Goal: Find specific page/section

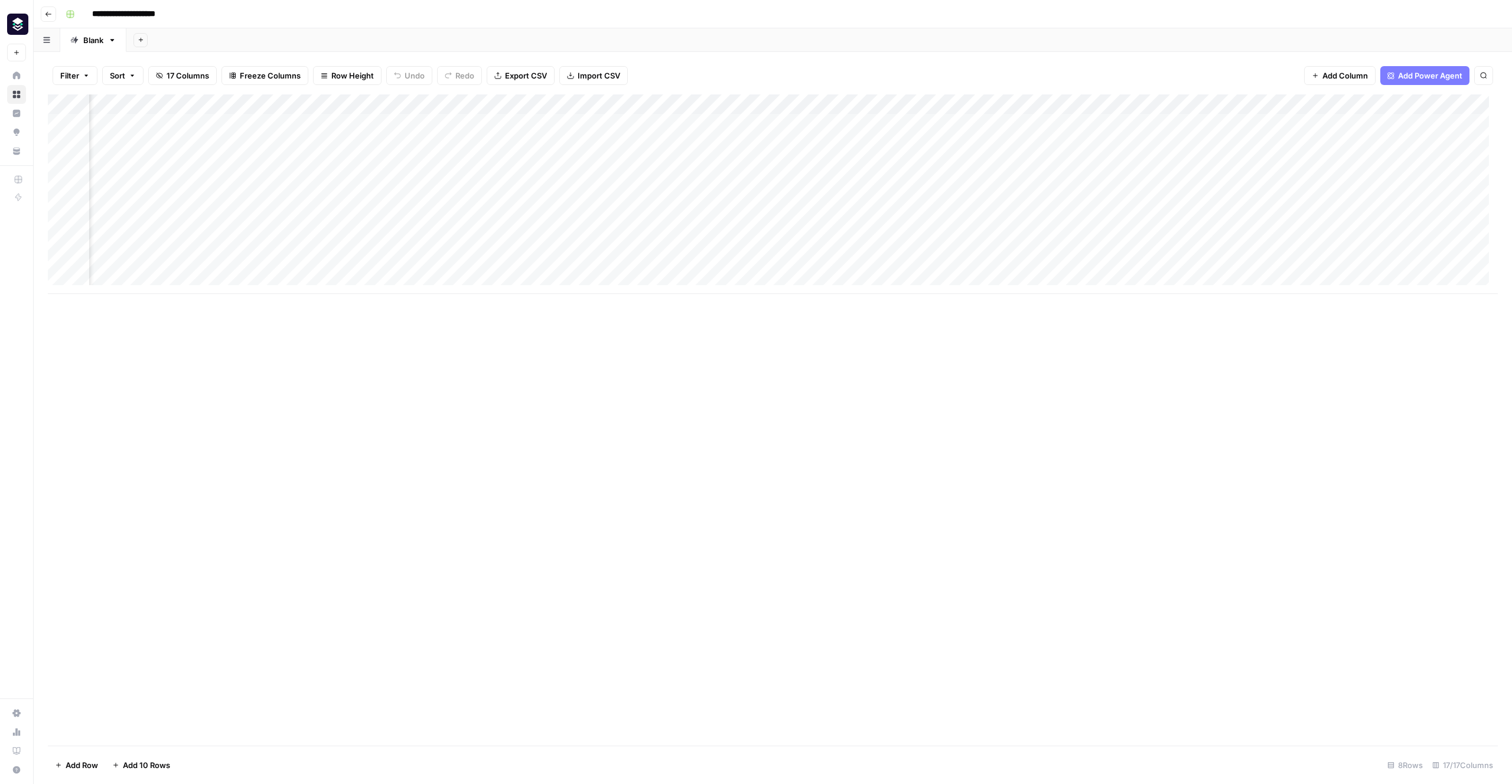
scroll to position [0, 720]
type input "**********"
click at [49, 13] on icon "button" at bounding box center [48, 14] width 7 height 7
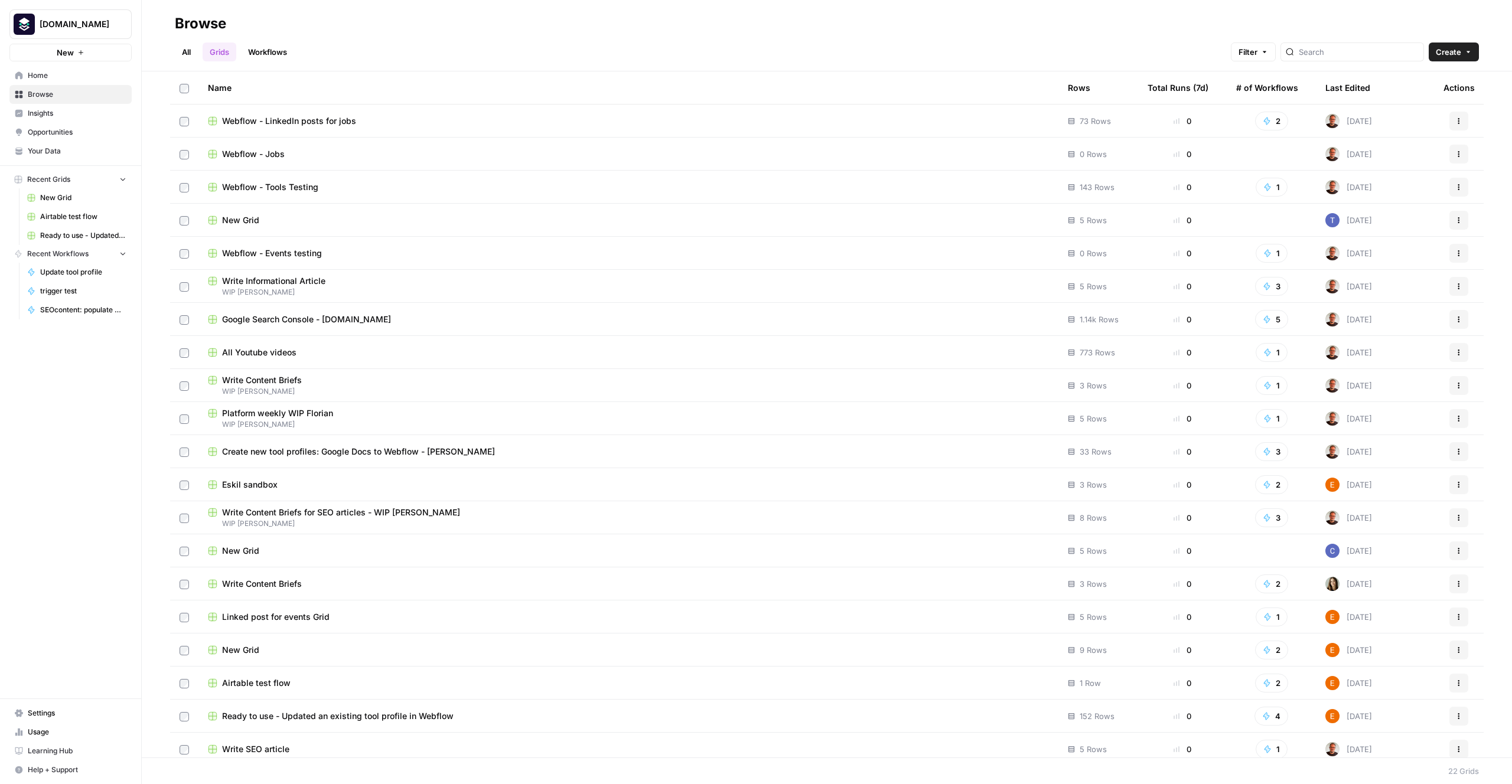
click at [59, 92] on span "Browse" at bounding box center [77, 94] width 99 height 11
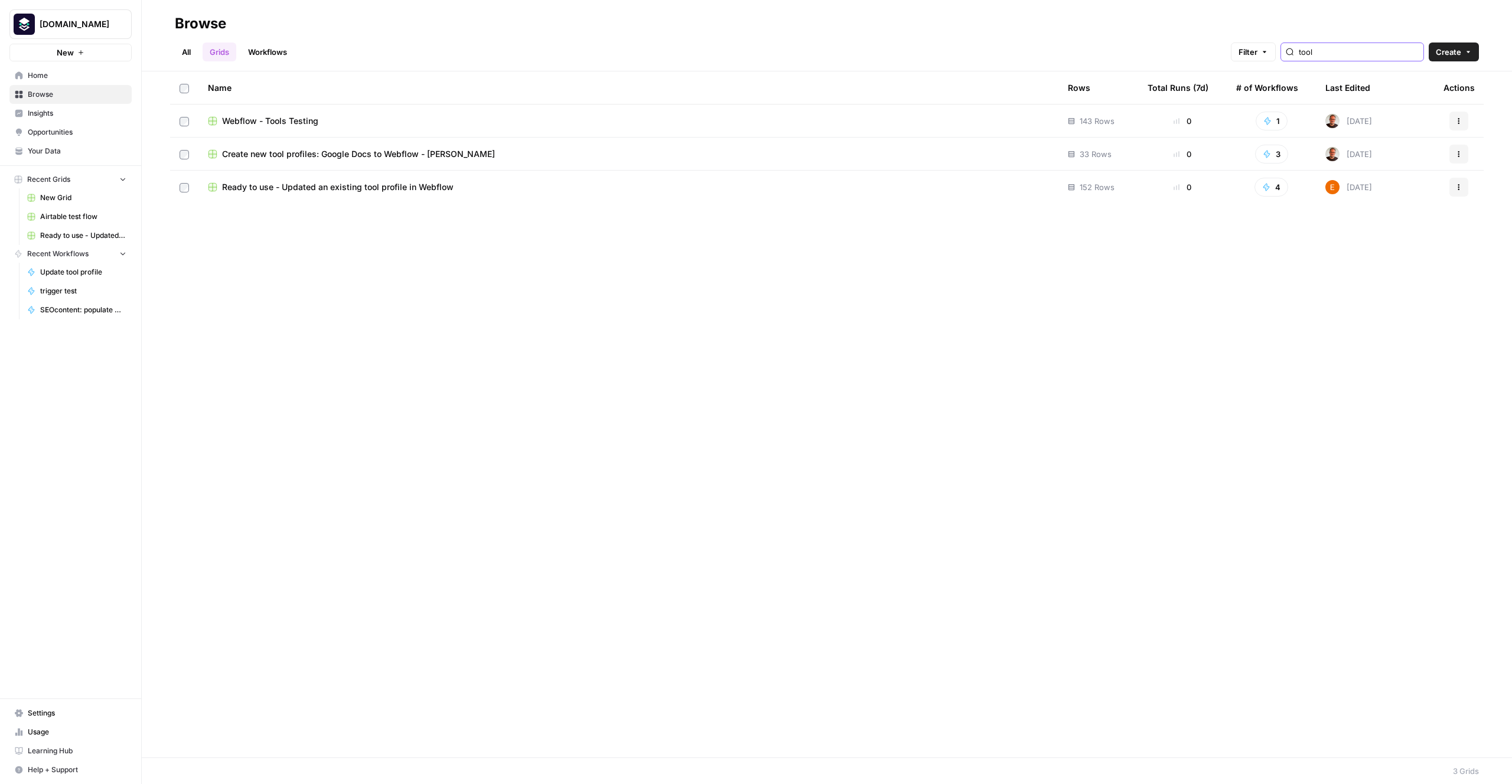
type input "tool"
click at [327, 190] on span "Ready to use - Updated an existing tool profile in Webflow" at bounding box center [338, 187] width 231 height 12
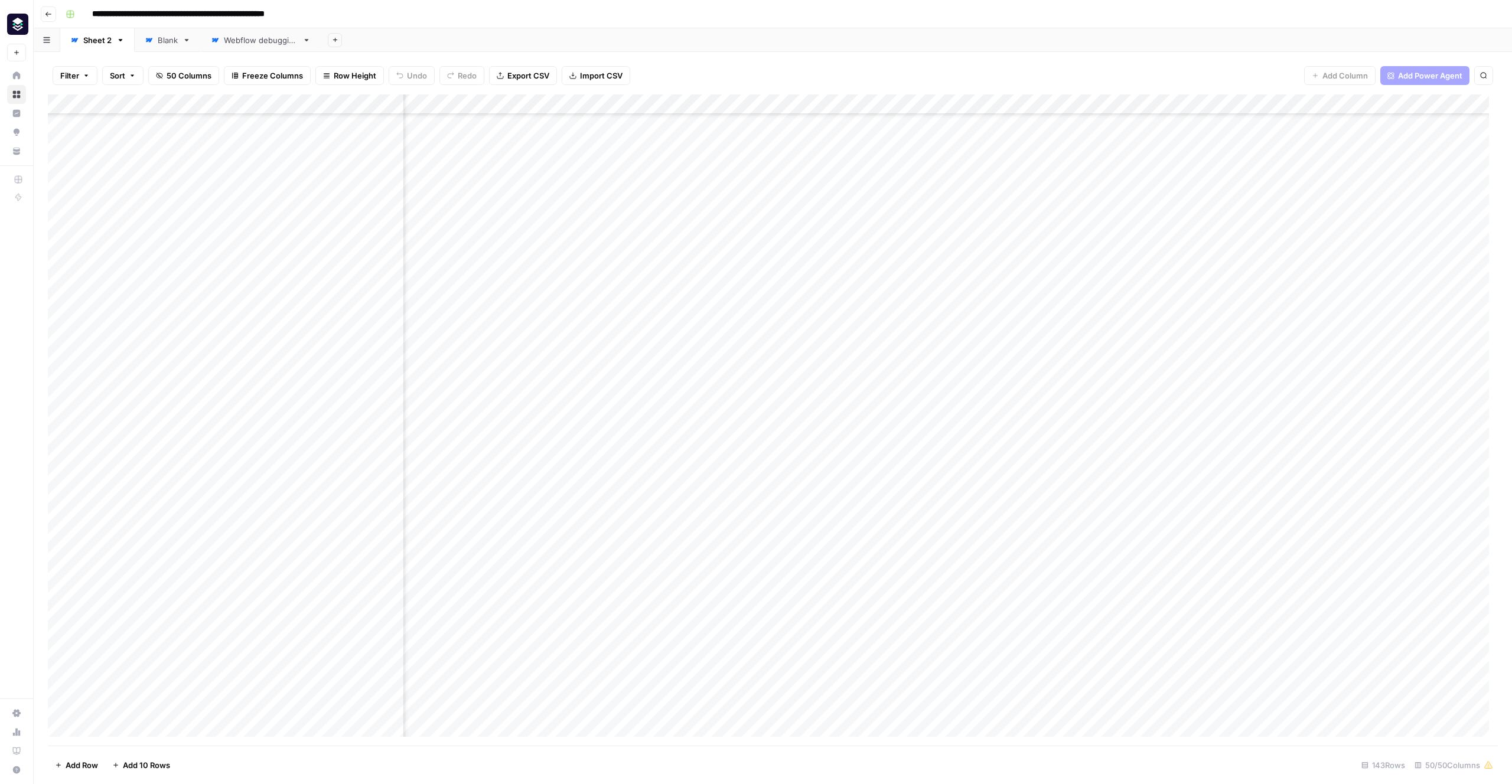
scroll to position [356, 3800]
